Goal: Information Seeking & Learning: Learn about a topic

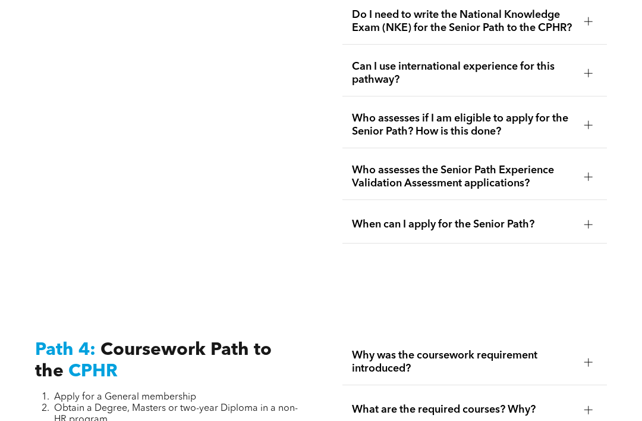
scroll to position [3374, 0]
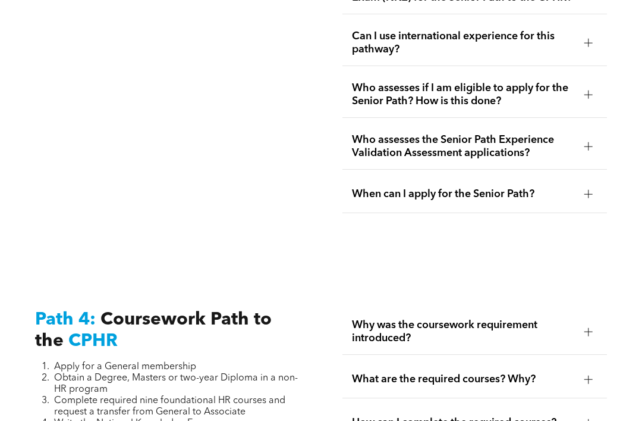
click at [585, 203] on div at bounding box center [589, 195] width 18 height 18
click at [581, 203] on div at bounding box center [589, 195] width 18 height 18
click at [590, 199] on div at bounding box center [589, 194] width 8 height 8
click at [585, 199] on div at bounding box center [589, 194] width 8 height 8
click at [470, 201] on span "When can I apply for the Senior Path?" at bounding box center [463, 194] width 223 height 13
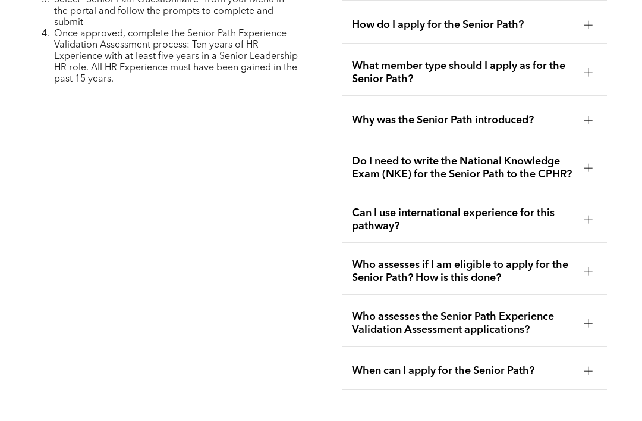
scroll to position [3203, 0]
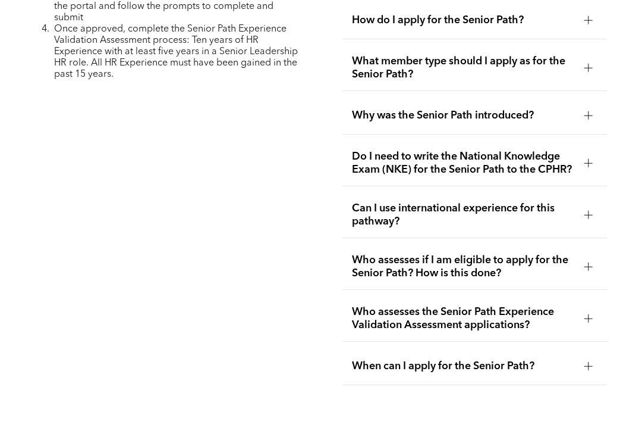
click at [441, 280] on span "Who assesses if I am eligible to apply for the Senior Path? How is this done?" at bounding box center [463, 266] width 223 height 26
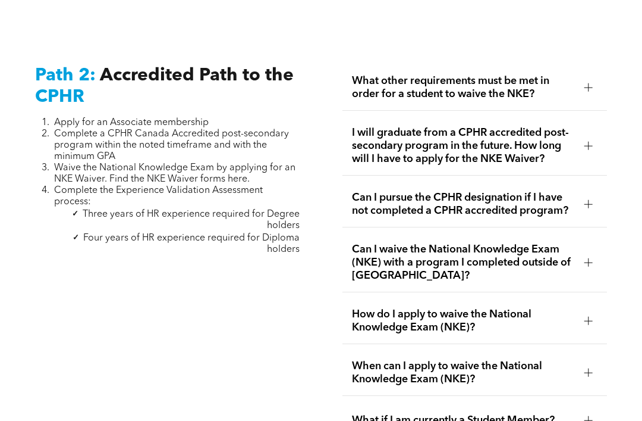
scroll to position [1807, 0]
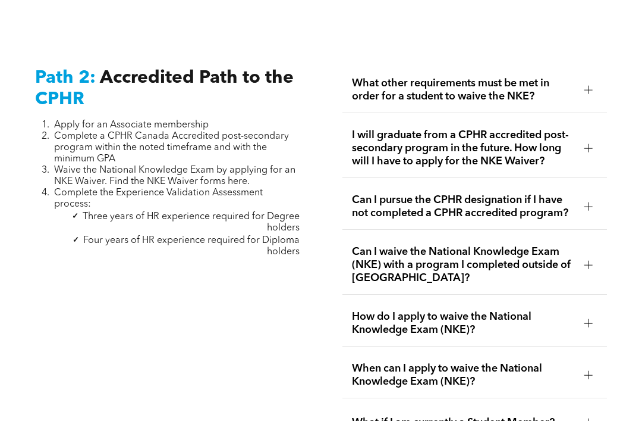
click at [576, 229] on div "Can I pursue the CPHR designation if I have not completed a CPHR accredited pro…" at bounding box center [475, 206] width 265 height 46
click at [587, 206] on div at bounding box center [589, 205] width 8 height 1
click at [554, 284] on span "Can I waive the National Knowledge Exam (NKE) with a program I completed outsid…" at bounding box center [463, 263] width 223 height 39
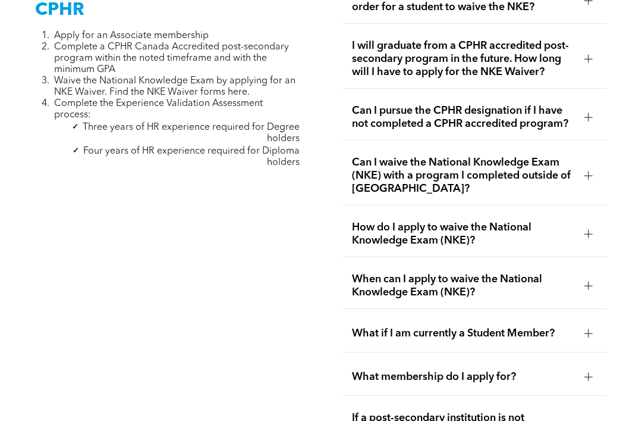
scroll to position [1896, 0]
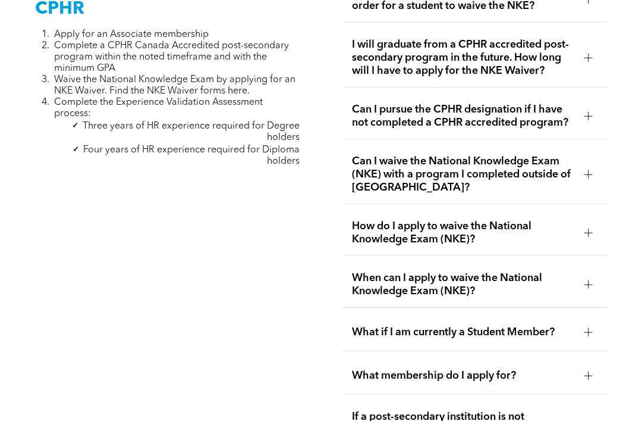
click at [584, 242] on div at bounding box center [589, 233] width 18 height 18
click at [585, 237] on div at bounding box center [589, 233] width 8 height 8
click at [585, 242] on div at bounding box center [589, 233] width 18 height 18
click at [553, 298] on span "When can I apply to waive the National Knowledge Exam (NKE)?" at bounding box center [463, 285] width 223 height 26
click at [575, 246] on span "How do I apply to waive the National Knowledge Exam (NKE)?" at bounding box center [463, 233] width 223 height 26
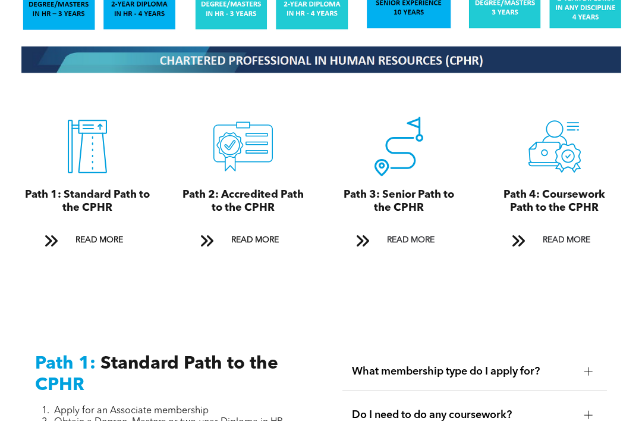
scroll to position [1232, 0]
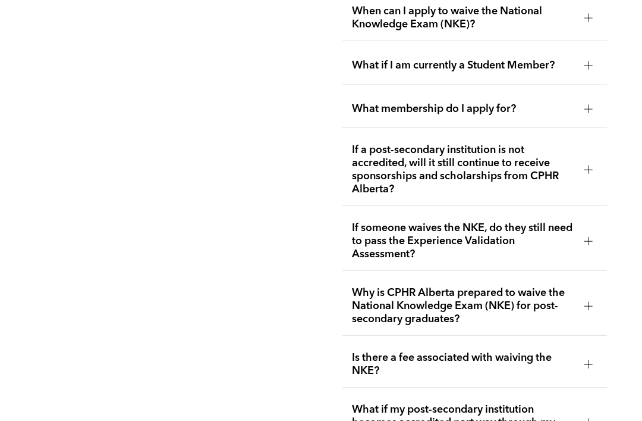
scroll to position [2144, 0]
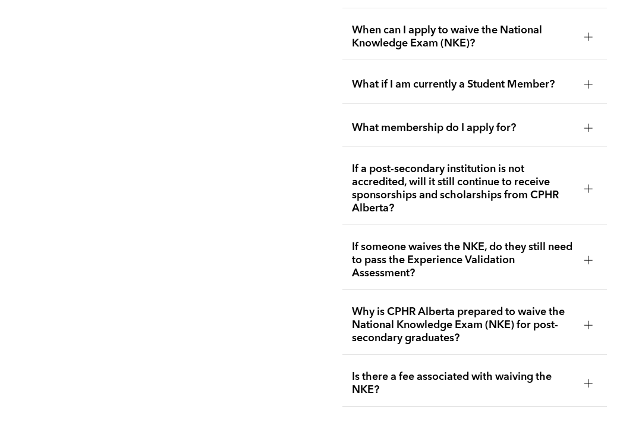
click at [575, 290] on div "If someone waives the NKE, do they still need to pass the Experience Validation…" at bounding box center [475, 260] width 265 height 59
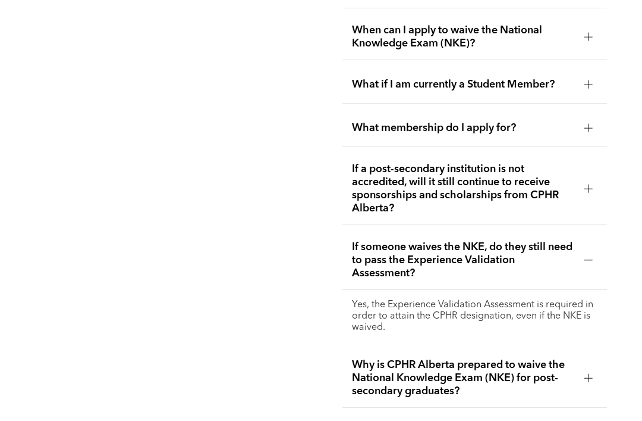
click at [589, 225] on div "If a post-secondary institution is not accredited, will it still continue to re…" at bounding box center [475, 189] width 265 height 72
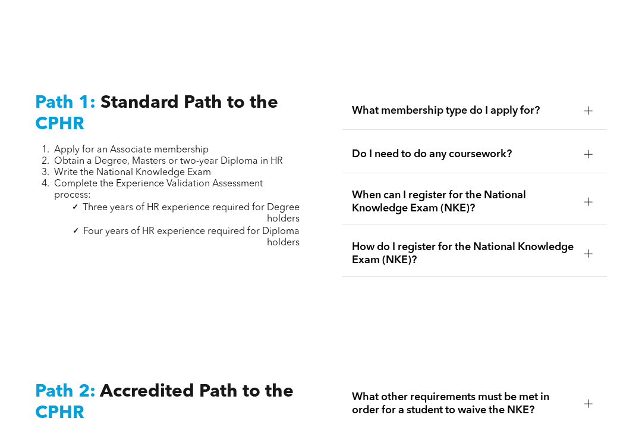
scroll to position [1488, 0]
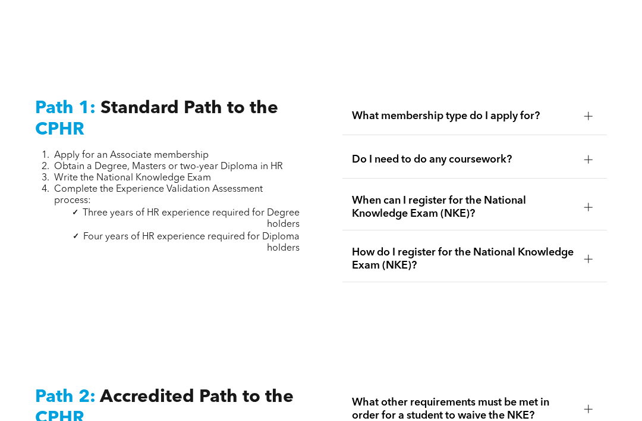
click at [592, 263] on div at bounding box center [589, 259] width 8 height 8
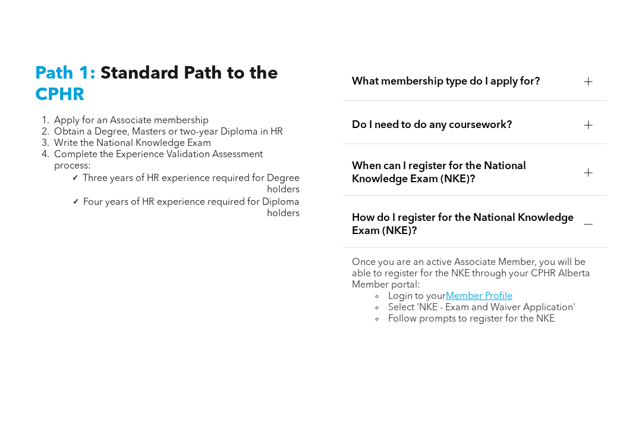
click at [577, 196] on div "When can I register for the National Knowledge Exam (NKE)?" at bounding box center [475, 173] width 265 height 46
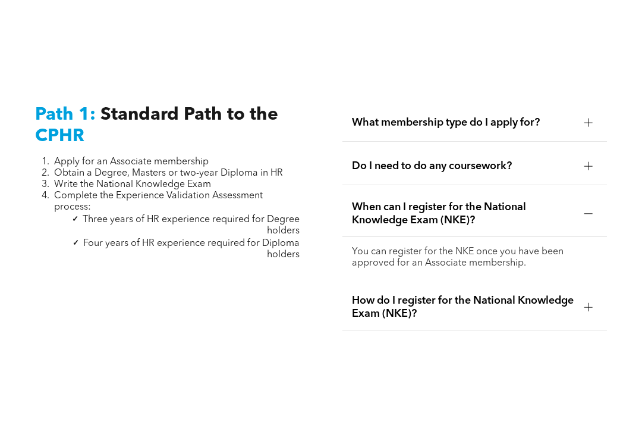
scroll to position [1472, 0]
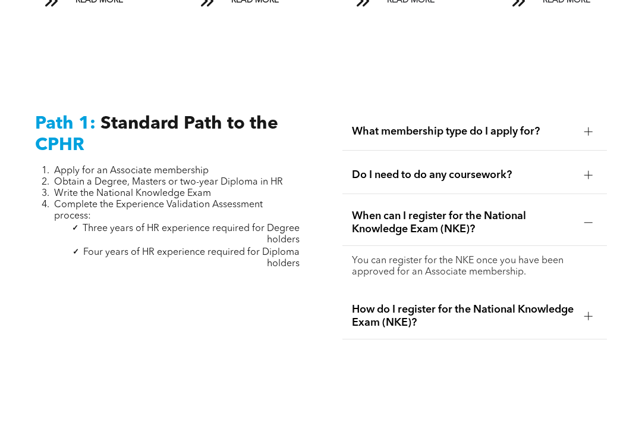
click at [585, 179] on div at bounding box center [589, 175] width 8 height 8
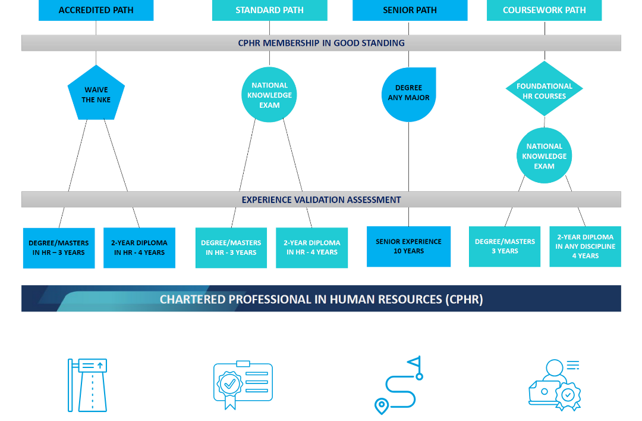
scroll to position [996, 0]
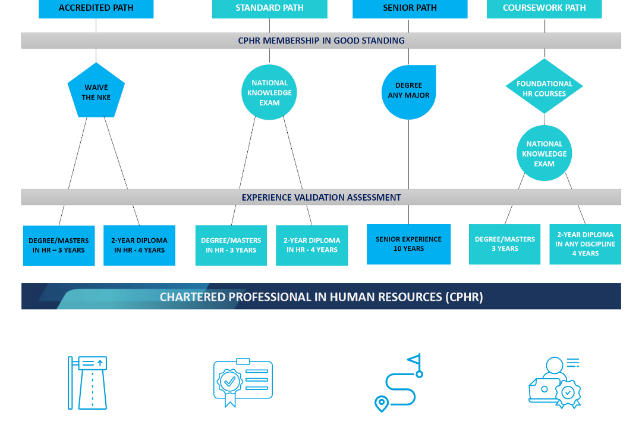
click at [48, 282] on img at bounding box center [320, 131] width 617 height 372
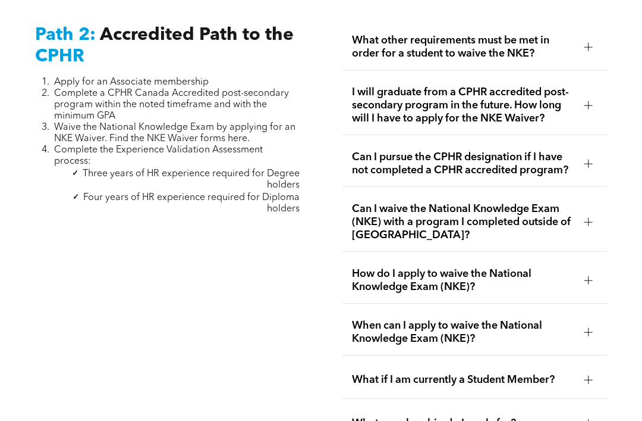
scroll to position [1894, 0]
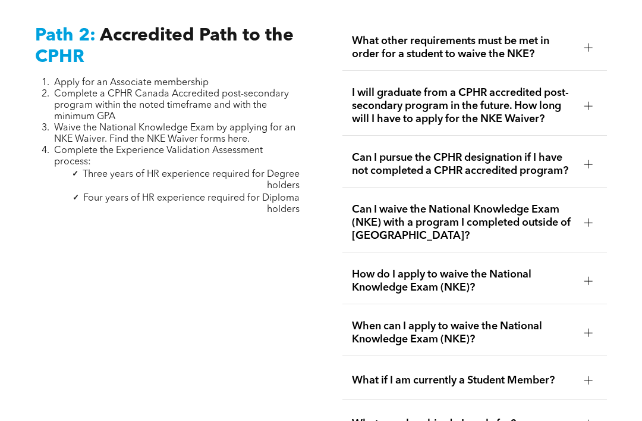
click at [590, 106] on div at bounding box center [589, 105] width 8 height 1
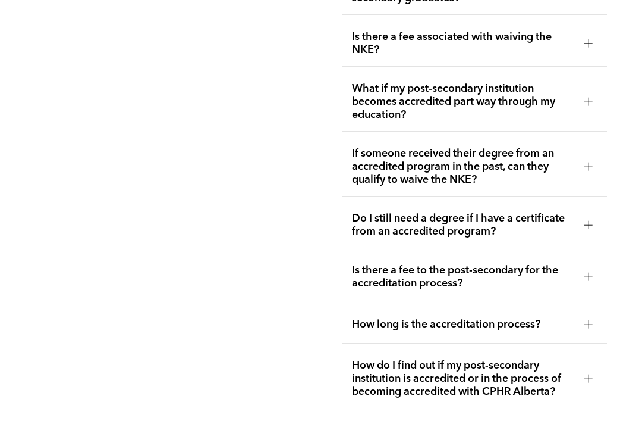
scroll to position [2583, 0]
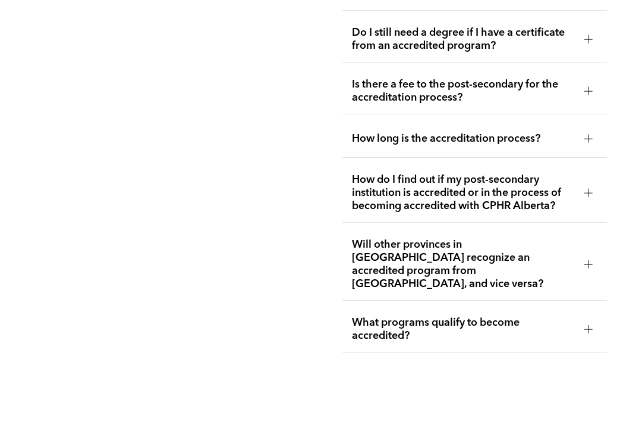
scroll to position [2859, 0]
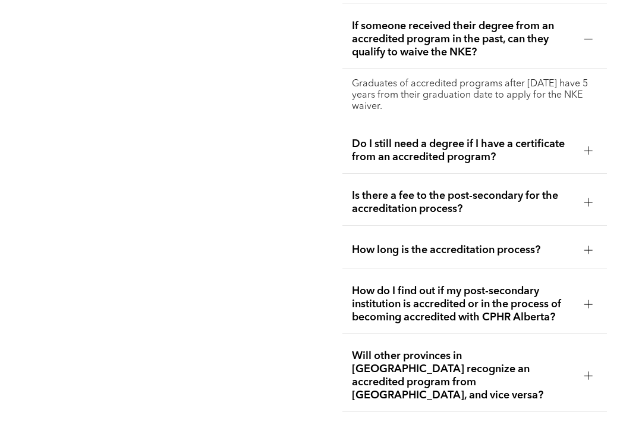
scroll to position [2649, 0]
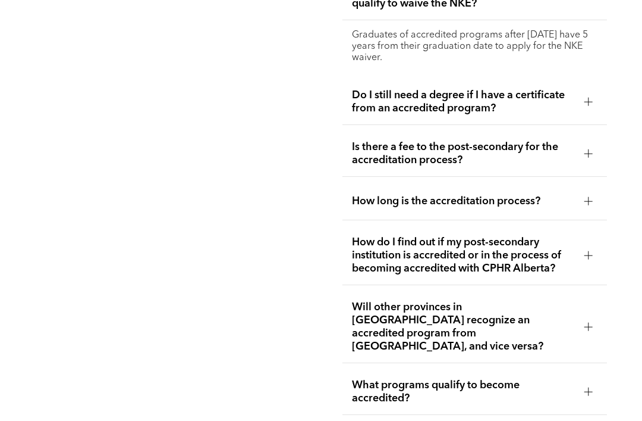
click at [588, 158] on div at bounding box center [589, 154] width 8 height 8
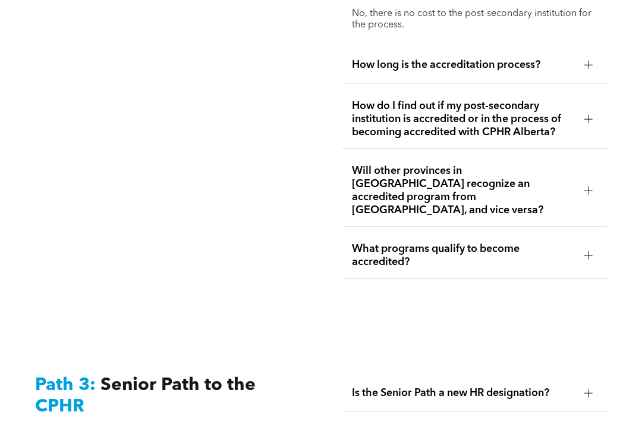
scroll to position [2837, 0]
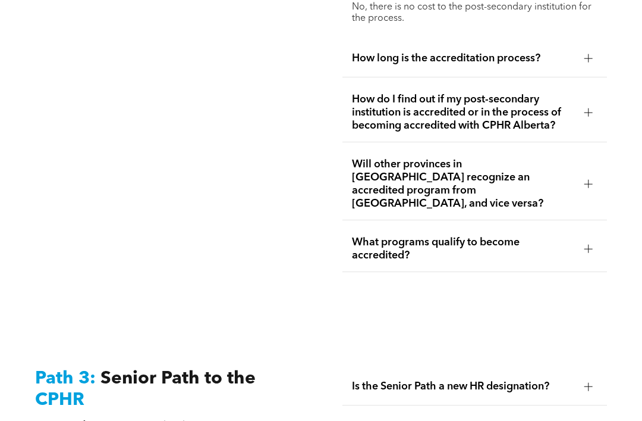
click at [584, 67] on div at bounding box center [589, 58] width 18 height 18
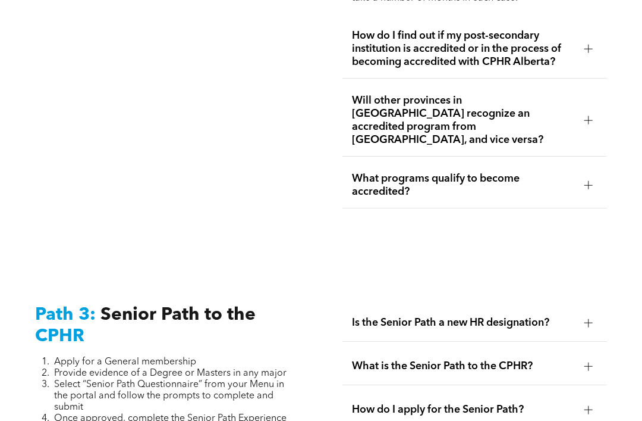
scroll to position [2934, 0]
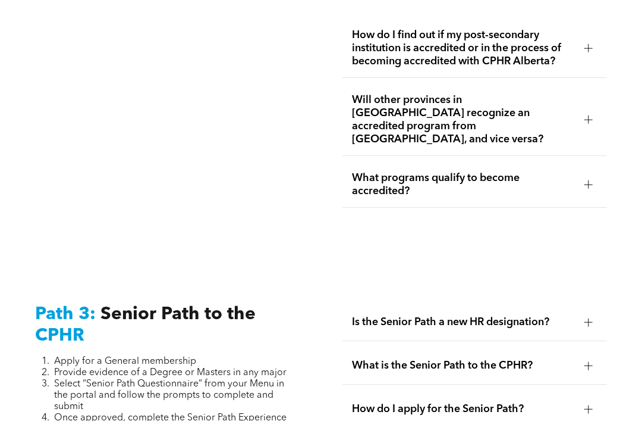
click at [589, 53] on div at bounding box center [588, 49] width 1 height 8
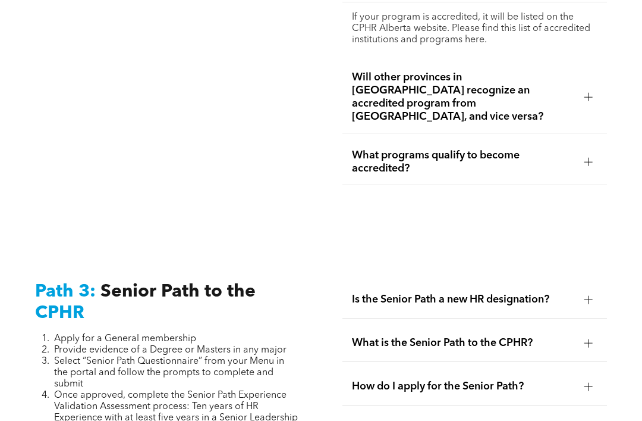
scroll to position [2938, 0]
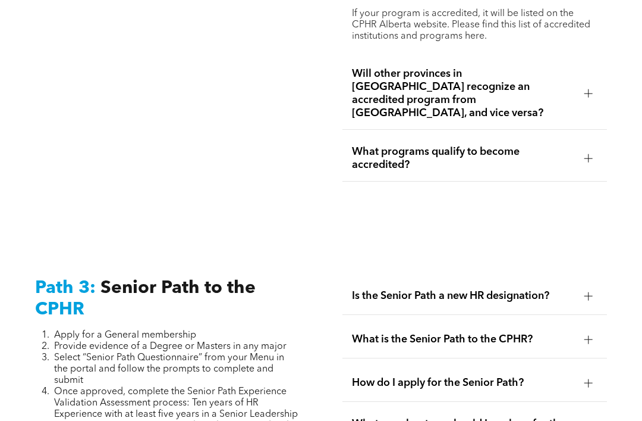
click at [474, 42] on p "If your program is accredited, it will be listed on the CPHR Alberta website. P…" at bounding box center [475, 25] width 246 height 34
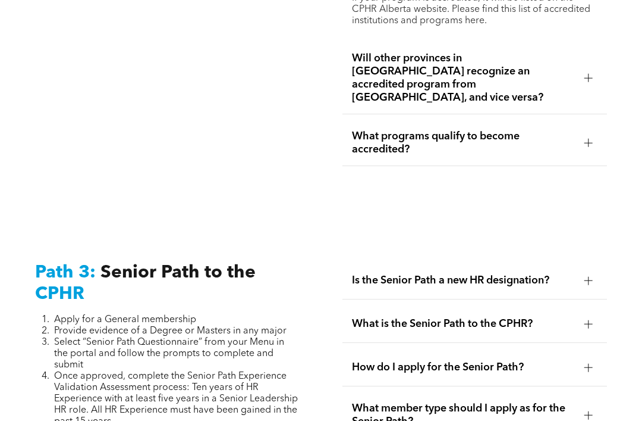
scroll to position [2954, 0]
click at [596, 87] on div at bounding box center [589, 78] width 18 height 18
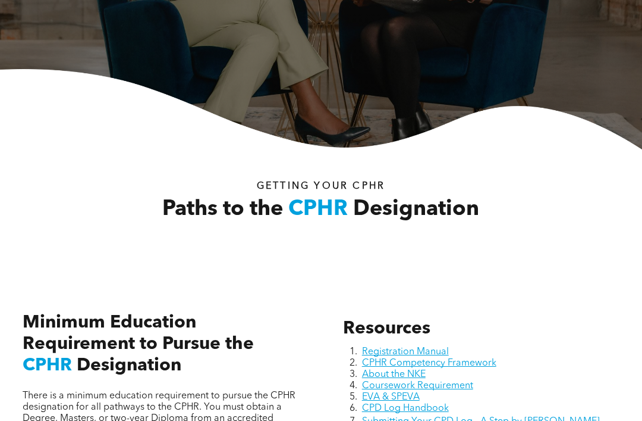
scroll to position [0, 0]
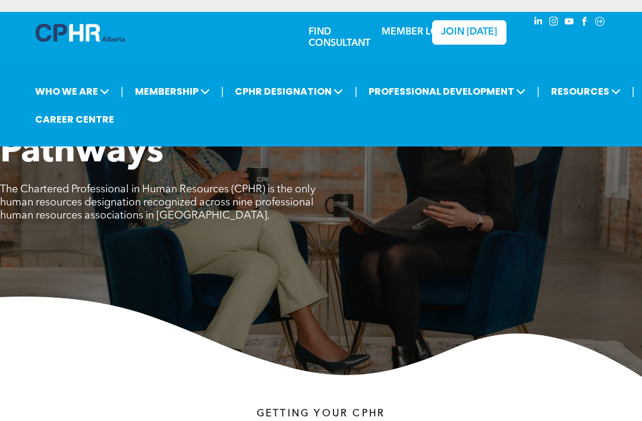
click at [610, 96] on span at bounding box center [615, 91] width 11 height 14
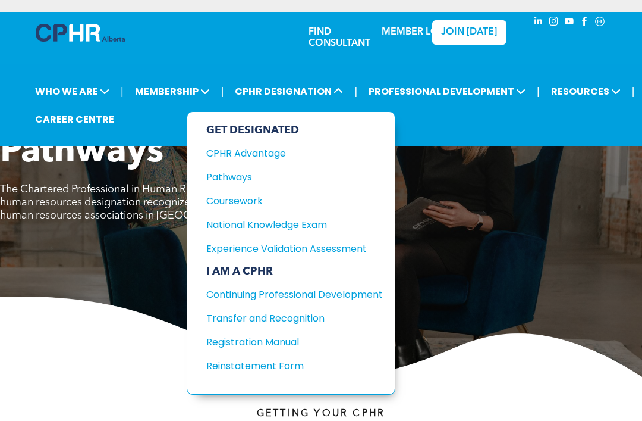
click at [340, 96] on icon at bounding box center [339, 91] width 10 height 10
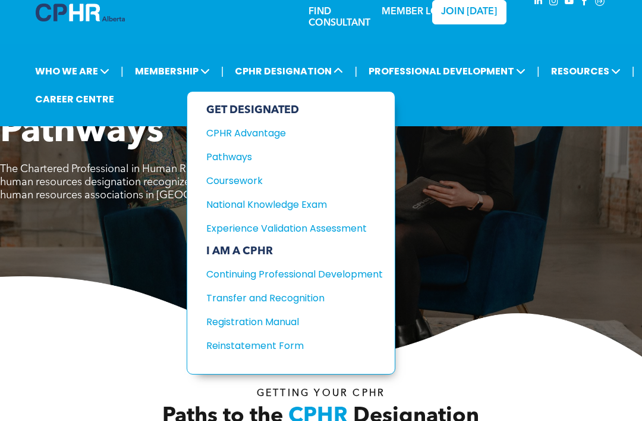
scroll to position [24, 0]
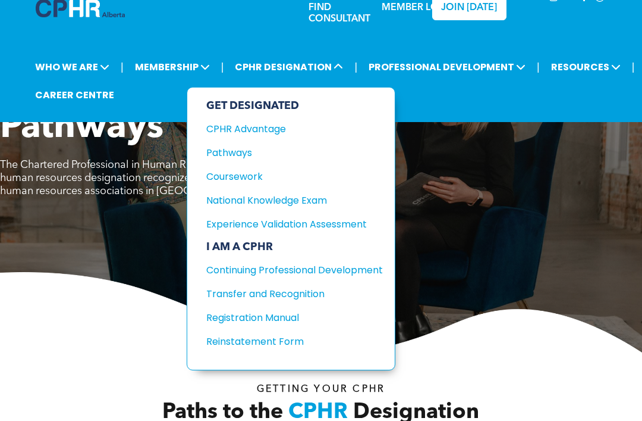
click at [276, 321] on div "Registration Manual" at bounding box center [285, 317] width 159 height 15
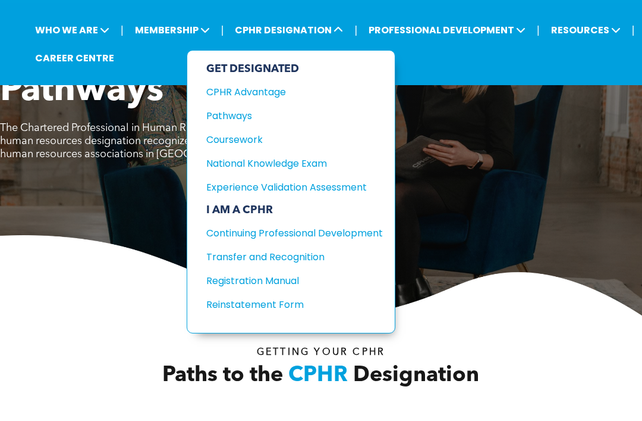
scroll to position [62, 0]
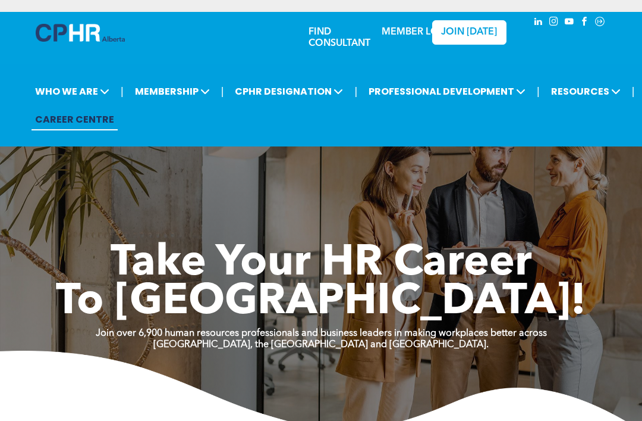
click at [201, 94] on span at bounding box center [204, 91] width 11 height 14
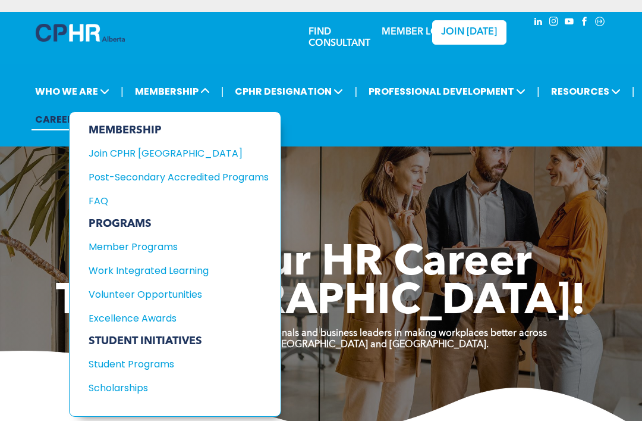
click at [242, 176] on div "Post-Secondary Accredited Programs" at bounding box center [170, 177] width 162 height 15
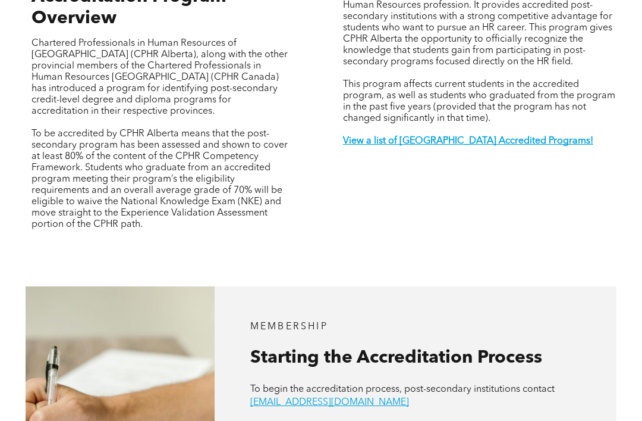
scroll to position [469, 0]
click at [504, 145] on strong "View a list of Alberta Accredited Programs!" at bounding box center [468, 141] width 250 height 10
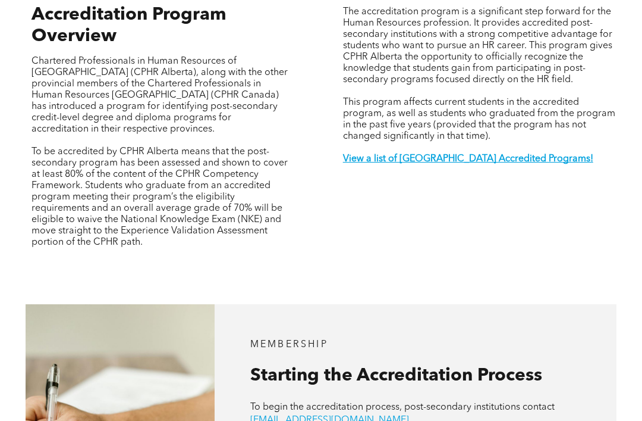
scroll to position [451, 0]
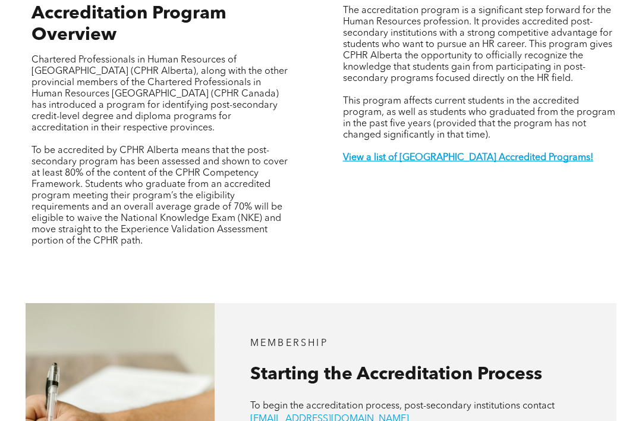
click at [15, 235] on div "MEMBERSHIP Accreditation Program Overview Chartered Professionals in Human Reso…" at bounding box center [161, 127] width 296 height 302
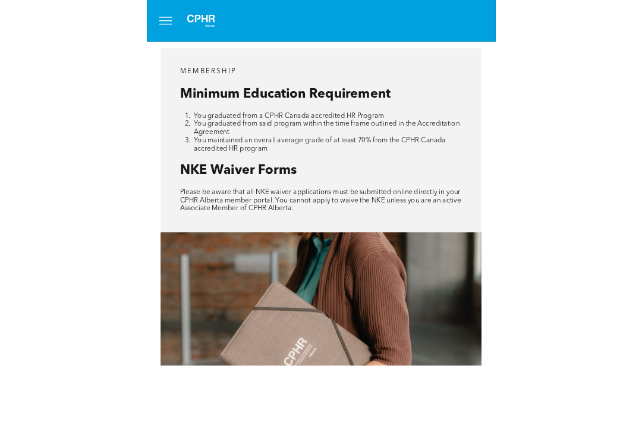
scroll to position [1116, 0]
